Goal: Information Seeking & Learning: Learn about a topic

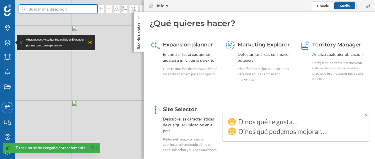
click at [72, 10] on input at bounding box center [59, 8] width 66 height 9
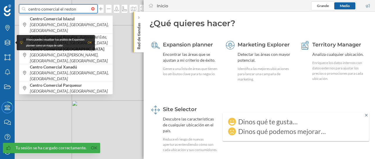
type input "centro comercial el reston"
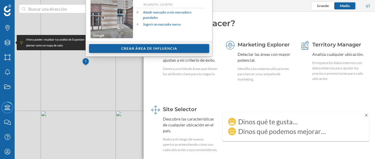
click at [144, 50] on div "Crear área de influencia" at bounding box center [149, 48] width 120 height 9
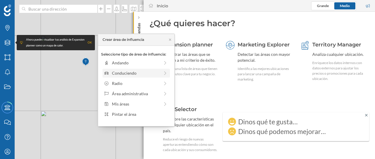
click at [147, 73] on div "Conduciendo" at bounding box center [136, 73] width 48 height 6
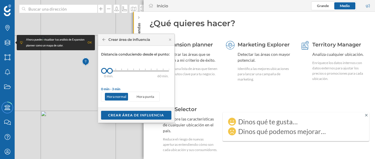
click at [79, 75] on div "© Mapbox © OpenStreetMap Improve this map" at bounding box center [187, 79] width 375 height 159
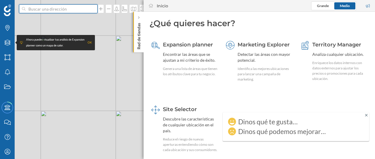
click at [77, 10] on input at bounding box center [59, 8] width 66 height 9
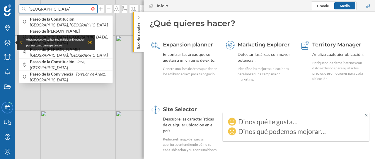
type input "[GEOGRAPHIC_DATA]"
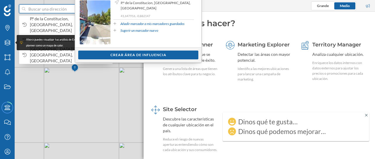
click at [48, 11] on input at bounding box center [59, 8] width 66 height 9
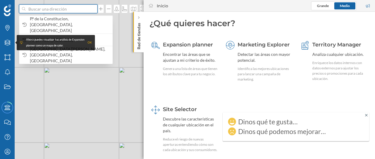
click at [65, 10] on input at bounding box center [59, 8] width 66 height 9
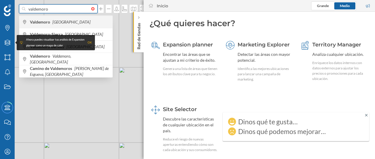
type input "valdemoro"
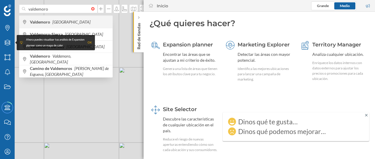
click at [62, 22] on icon "[GEOGRAPHIC_DATA]" at bounding box center [71, 21] width 38 height 5
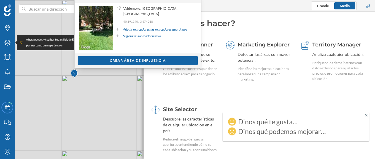
click at [120, 79] on div "© Mapbox © OpenStreetMap Improve this map" at bounding box center [187, 79] width 375 height 159
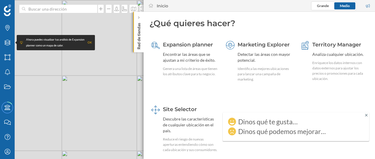
drag, startPoint x: 191, startPoint y: 26, endPoint x: 175, endPoint y: 4, distance: 27.3
click at [175, 4] on div "Inicio Grande Medio ¿Qué quieres hacer? Expansion planner Encontrar las áreas q…" at bounding box center [260, 79] width 232 height 159
click at [8, 43] on icon at bounding box center [7, 43] width 6 height 6
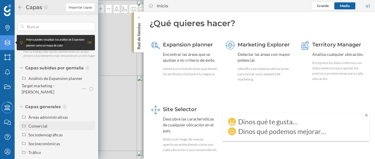
click at [45, 125] on div "Comercial" at bounding box center [37, 125] width 19 height 5
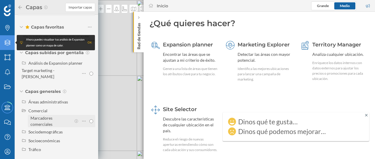
scroll to position [19, 0]
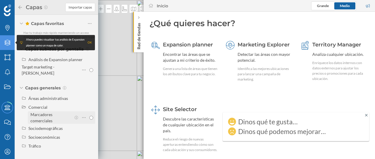
click at [46, 115] on div "Marcadores comerciales" at bounding box center [41, 117] width 22 height 11
click at [89, 115] on input "Marcadores comerciales" at bounding box center [91, 117] width 4 height 4
radio input "true"
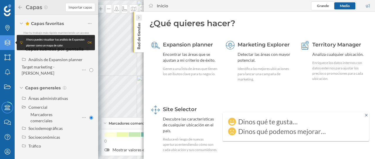
click at [137, 17] on div at bounding box center [139, 18] width 6 height 6
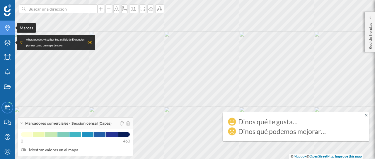
click at [7, 29] on icon "Marcas" at bounding box center [7, 28] width 7 height 6
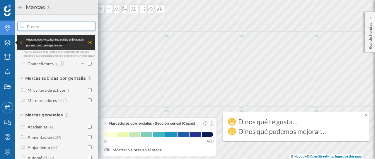
click at [45, 27] on input "text" at bounding box center [56, 27] width 65 height 12
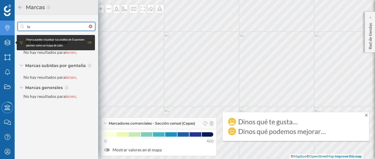
type input "l"
drag, startPoint x: 47, startPoint y: 26, endPoint x: 33, endPoint y: 25, distance: 14.1
click at [33, 25] on input "el reston" at bounding box center [56, 27] width 65 height 12
drag, startPoint x: 31, startPoint y: 26, endPoint x: 34, endPoint y: 23, distance: 3.9
click at [31, 26] on input "el reston" at bounding box center [56, 27] width 65 height 12
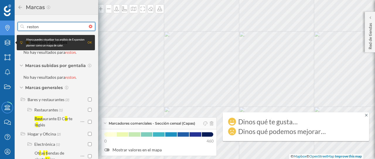
drag, startPoint x: 42, startPoint y: 28, endPoint x: 44, endPoint y: 26, distance: 3.2
click at [42, 28] on input "reston" at bounding box center [56, 27] width 65 height 12
type input "r"
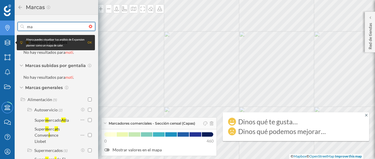
type input "m"
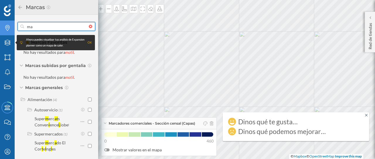
type input "m"
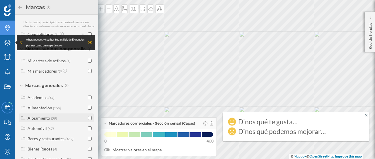
scroll to position [0, 0]
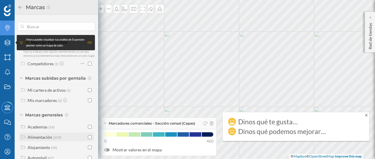
click at [89, 139] on input "checkbox" at bounding box center [90, 137] width 4 height 4
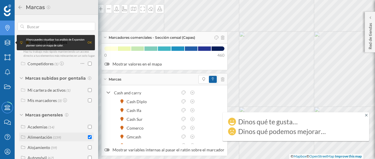
click at [88, 139] on input "checkbox" at bounding box center [90, 137] width 4 height 4
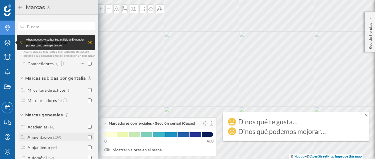
click at [85, 139] on div "Alimentación (159)" at bounding box center [56, 137] width 71 height 6
click at [89, 139] on input "checkbox" at bounding box center [90, 137] width 4 height 4
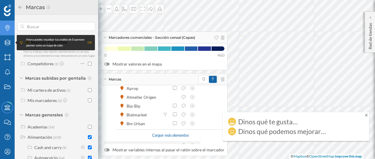
scroll to position [176, 0]
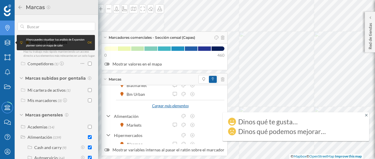
click at [162, 107] on div "Cargar más elementos" at bounding box center [170, 105] width 44 height 9
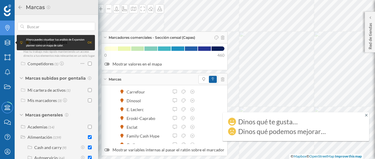
scroll to position [322, 0]
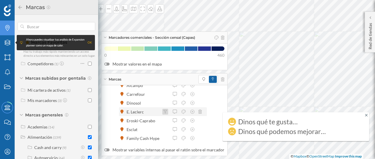
click at [166, 112] on icon at bounding box center [165, 112] width 4 height 4
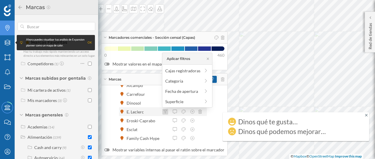
click at [164, 111] on icon at bounding box center [165, 112] width 4 height 4
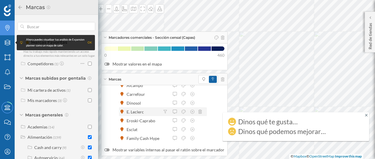
click at [142, 112] on div "E. Leclerc" at bounding box center [137, 111] width 20 height 6
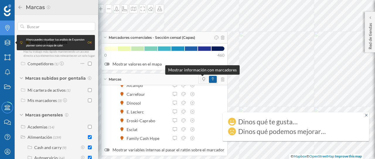
click at [203, 81] on icon at bounding box center [204, 79] width 3 height 4
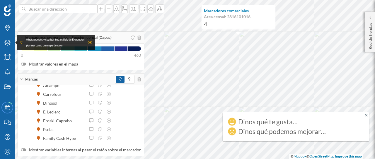
click at [19, 43] on div "Ahora puedes visualizar tus análisis de Expansion planner como un mapa de calor…" at bounding box center [56, 42] width 78 height 15
click at [18, 42] on div "Ahora puedes visualizar tus análisis de Expansion planner como un mapa de calor…" at bounding box center [56, 42] width 78 height 15
click at [89, 43] on div "OK" at bounding box center [90, 43] width 4 height 6
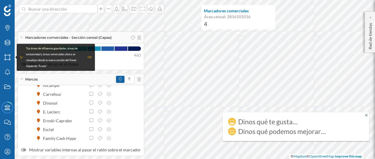
click at [91, 57] on div "OK" at bounding box center [90, 57] width 4 height 6
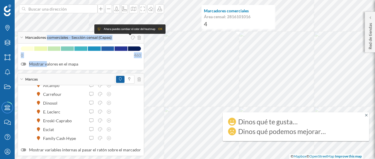
drag, startPoint x: 30, startPoint y: 35, endPoint x: 36, endPoint y: 62, distance: 27.9
click at [37, 63] on div "Marcadores comerciales - Sección censal (Capas) 0 460 Mostrar valores en el mapa" at bounding box center [81, 50] width 127 height 39
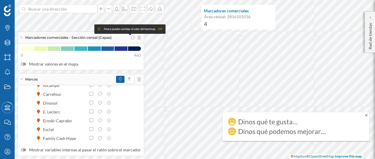
click at [21, 36] on div "Marcadores comerciales - Sección censal (Capas)" at bounding box center [81, 38] width 126 height 12
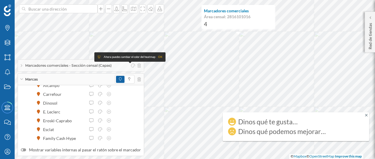
click at [22, 78] on div "Marcas" at bounding box center [81, 79] width 126 height 12
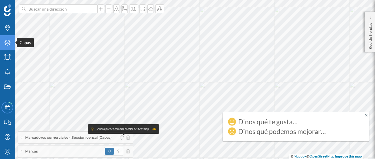
click at [6, 43] on icon "Capas" at bounding box center [7, 43] width 7 height 6
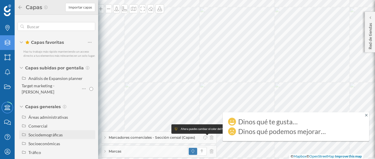
scroll to position [7, 0]
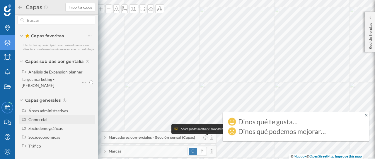
click at [39, 118] on div "Comercial" at bounding box center [37, 119] width 19 height 5
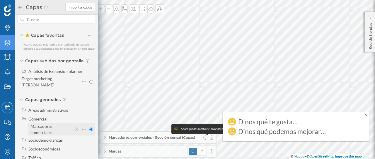
click at [52, 129] on div "Marcadores comerciales" at bounding box center [50, 129] width 41 height 12
click at [89, 129] on input "Marcadores comerciales" at bounding box center [91, 129] width 4 height 4
radio input "true"
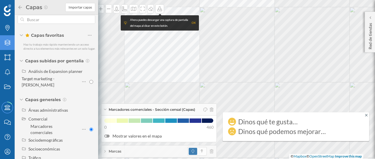
click at [18, 7] on icon at bounding box center [20, 7] width 5 height 4
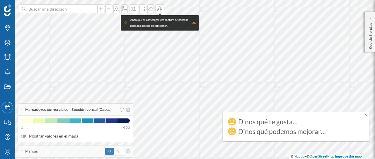
click at [365, 114] on div "Dinos qué te gusta… Dinos qué podemos mejorar…" at bounding box center [294, 126] width 142 height 29
click at [368, 114] on icon at bounding box center [366, 115] width 3 height 4
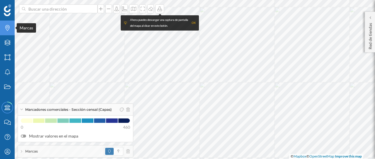
click at [7, 29] on icon "Marcas" at bounding box center [7, 28] width 7 height 6
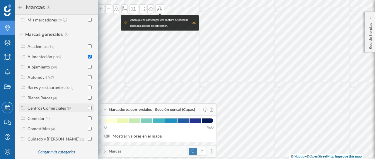
scroll to position [87, 0]
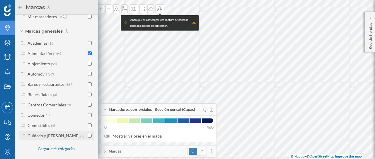
click at [88, 135] on input "checkbox" at bounding box center [90, 135] width 4 height 4
click at [62, 149] on div "Cargar más categorías" at bounding box center [56, 148] width 45 height 9
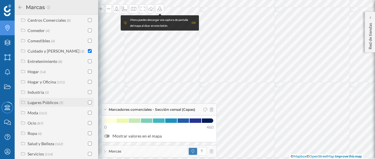
scroll to position [175, 0]
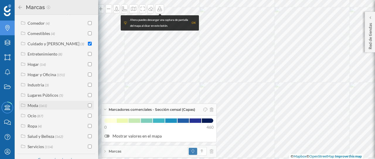
click at [89, 107] on input "checkbox" at bounding box center [90, 105] width 4 height 4
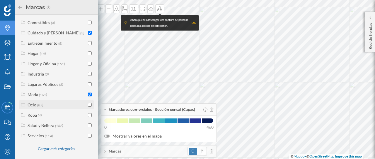
click at [88, 103] on input "checkbox" at bounding box center [90, 105] width 4 height 4
click at [89, 125] on input "checkbox" at bounding box center [90, 125] width 4 height 4
click at [88, 135] on input "checkbox" at bounding box center [90, 135] width 4 height 4
click at [88, 114] on input "checkbox" at bounding box center [90, 115] width 4 height 4
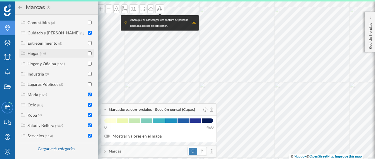
scroll to position [161, 0]
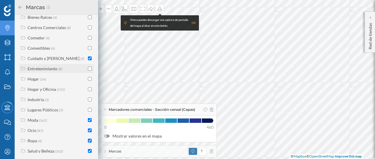
click at [89, 70] on input "checkbox" at bounding box center [90, 69] width 4 height 4
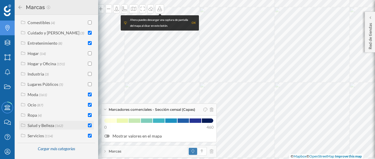
click at [88, 125] on input "checkbox" at bounding box center [90, 125] width 4 height 4
click at [88, 114] on input "checkbox" at bounding box center [90, 115] width 4 height 4
click at [89, 94] on input "checkbox" at bounding box center [90, 94] width 4 height 4
click at [88, 103] on input "checkbox" at bounding box center [90, 105] width 4 height 4
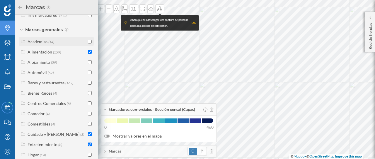
scroll to position [73, 0]
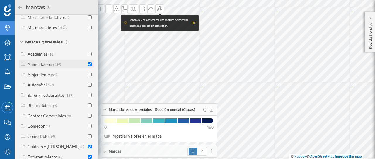
click at [88, 66] on input "checkbox" at bounding box center [90, 64] width 4 height 4
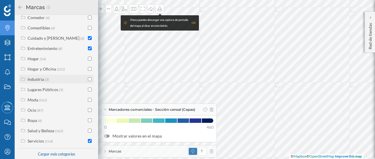
scroll to position [190, 0]
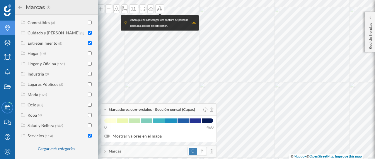
click at [18, 6] on icon at bounding box center [20, 7] width 5 height 4
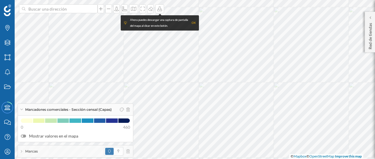
click at [21, 109] on icon at bounding box center [21, 108] width 3 height 1
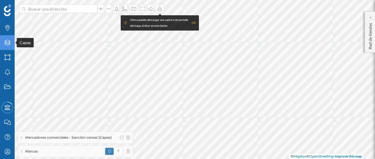
click at [9, 43] on icon at bounding box center [7, 43] width 6 height 6
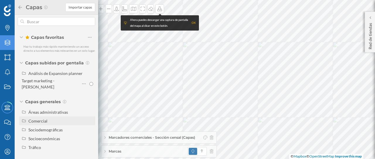
scroll to position [7, 0]
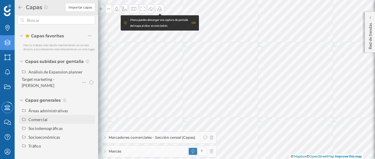
click at [30, 118] on div "Comercial" at bounding box center [37, 119] width 19 height 5
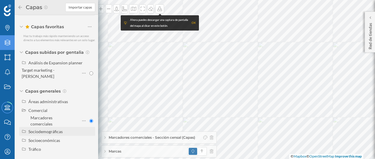
scroll to position [19, 0]
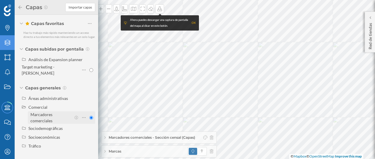
click at [52, 114] on div "Marcadores comerciales" at bounding box center [41, 117] width 22 height 11
click at [89, 115] on input "Marcadores comerciales" at bounding box center [91, 117] width 4 height 4
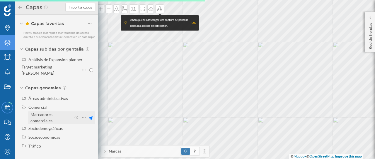
click at [56, 117] on div "Marcadores comerciales" at bounding box center [50, 117] width 41 height 12
click at [89, 117] on input "Marcadores comerciales" at bounding box center [91, 117] width 4 height 4
click at [56, 117] on div "Marcadores comerciales" at bounding box center [50, 117] width 41 height 12
click at [89, 117] on input "Marcadores comerciales" at bounding box center [91, 117] width 4 height 4
click at [44, 115] on div "Marcadores comerciales" at bounding box center [41, 117] width 22 height 11
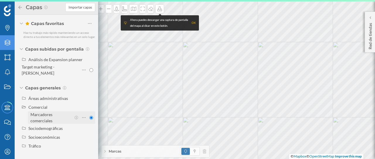
click at [89, 115] on input "Marcadores comerciales" at bounding box center [91, 117] width 4 height 4
click at [44, 115] on div "Marcadores comerciales" at bounding box center [41, 117] width 22 height 11
click at [89, 115] on input "Marcadores comerciales" at bounding box center [91, 117] width 4 height 4
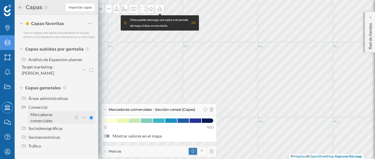
radio input "true"
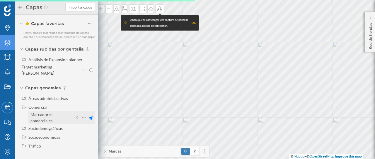
click at [46, 114] on div "Marcadores comerciales" at bounding box center [41, 117] width 22 height 11
click at [89, 115] on input "Marcadores comerciales" at bounding box center [91, 117] width 4 height 4
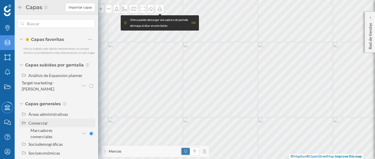
scroll to position [0, 0]
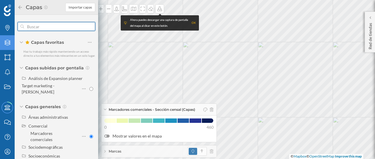
click at [42, 24] on input "text" at bounding box center [56, 27] width 65 height 12
type input "v"
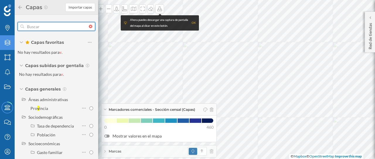
type input "c"
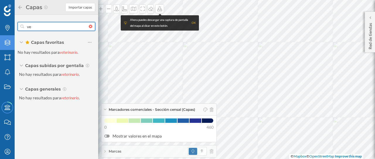
type input "v"
type input "c"
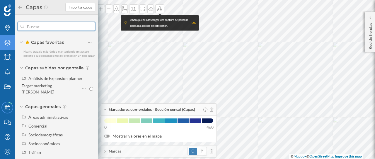
click at [53, 26] on input "text" at bounding box center [56, 27] width 65 height 12
